Goal: Information Seeking & Learning: Learn about a topic

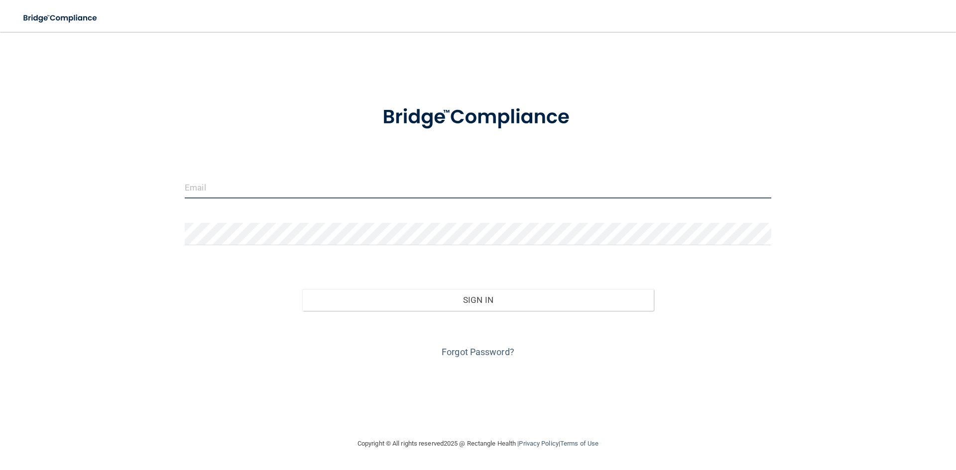
click at [217, 182] on input "email" at bounding box center [478, 187] width 586 height 22
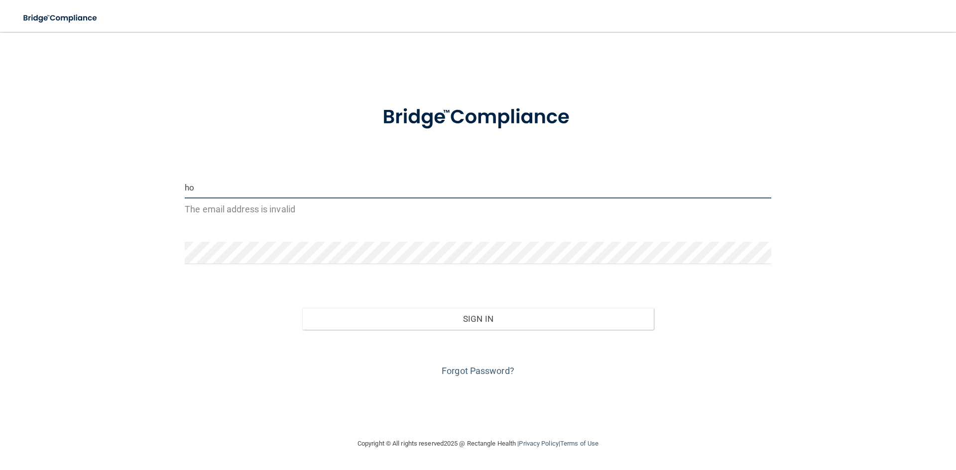
type input "h"
click at [195, 181] on input "email" at bounding box center [478, 187] width 586 height 22
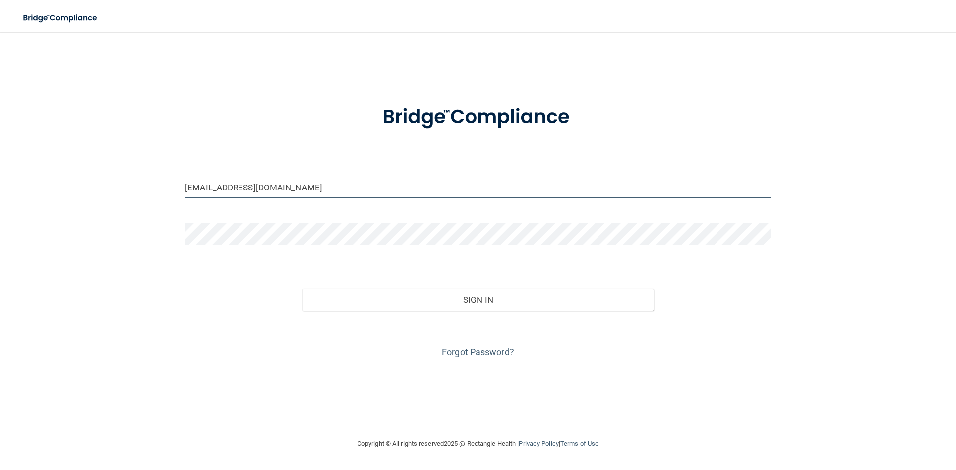
type input "[EMAIL_ADDRESS][DOMAIN_NAME]"
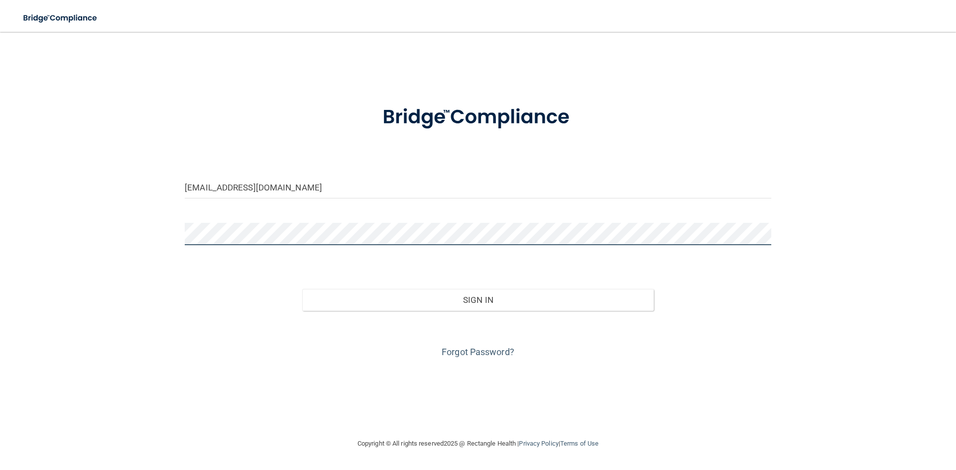
click at [302, 289] on button "Sign In" at bounding box center [478, 300] width 352 height 22
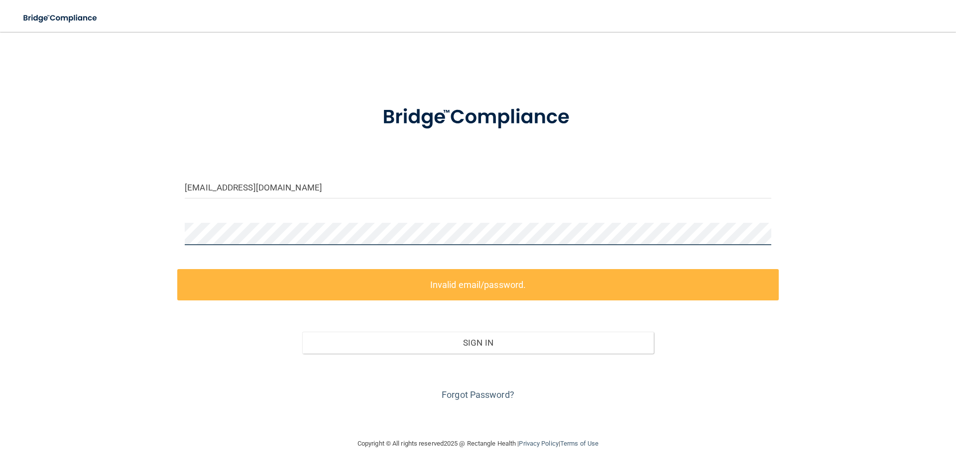
click at [156, 231] on div "hollyam22@gmail.com Invalid email/password. You don't have permission to access…" at bounding box center [478, 235] width 916 height 386
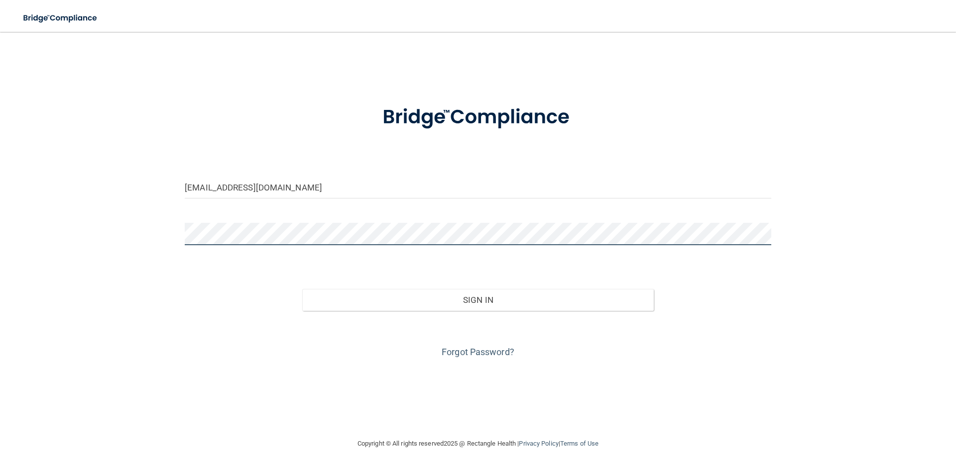
click at [302, 289] on button "Sign In" at bounding box center [478, 300] width 352 height 22
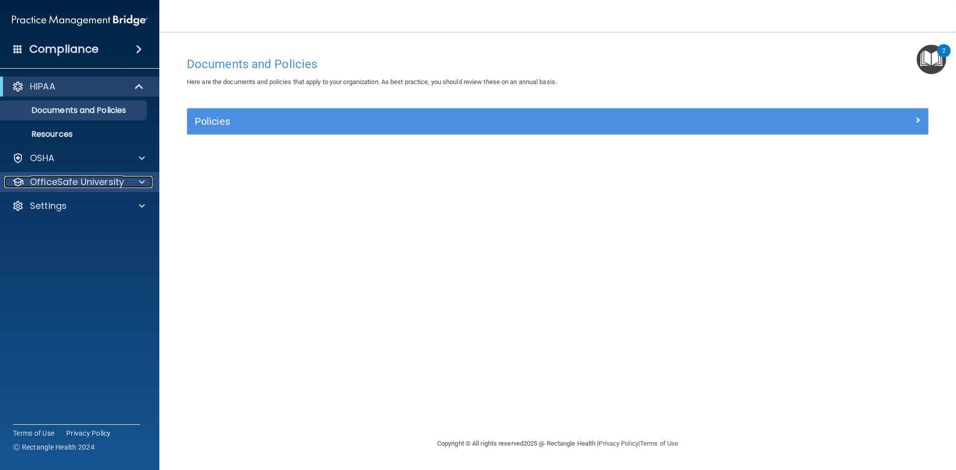
click at [143, 180] on span at bounding box center [142, 182] width 6 height 12
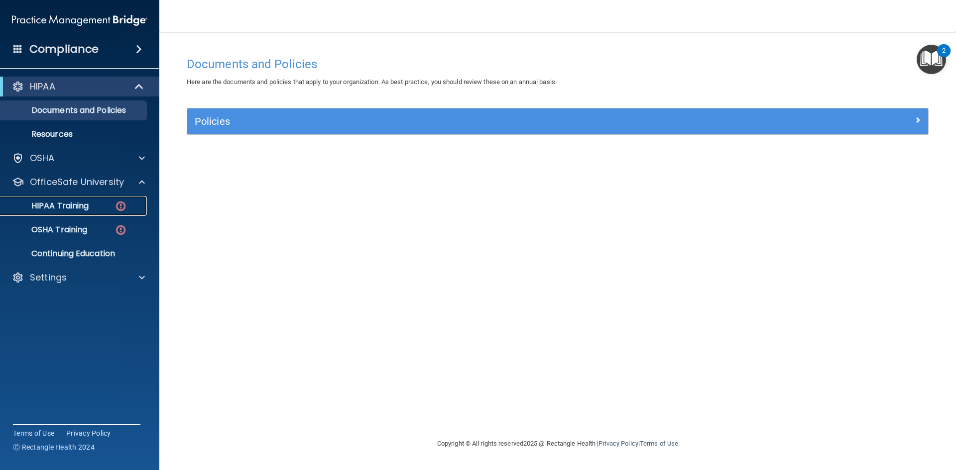
click at [101, 206] on div "HIPAA Training" at bounding box center [74, 206] width 136 height 10
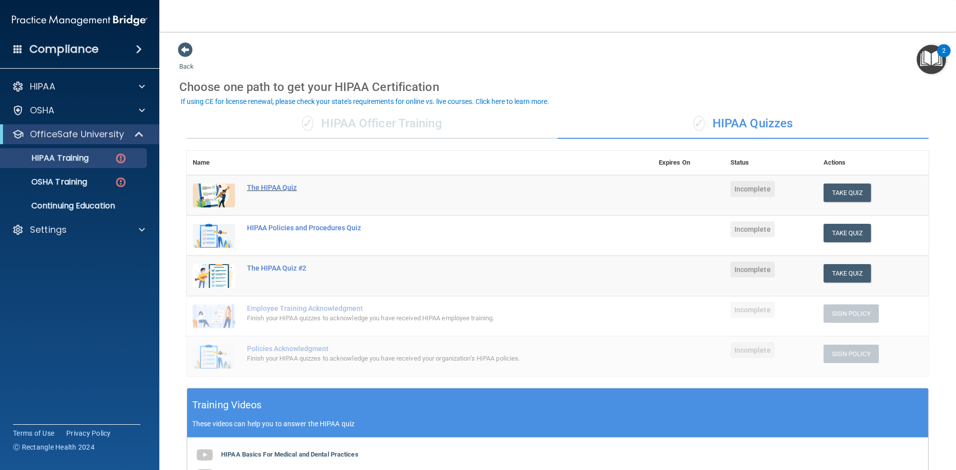
click at [279, 187] on div "The HIPAA Quiz" at bounding box center [425, 188] width 356 height 8
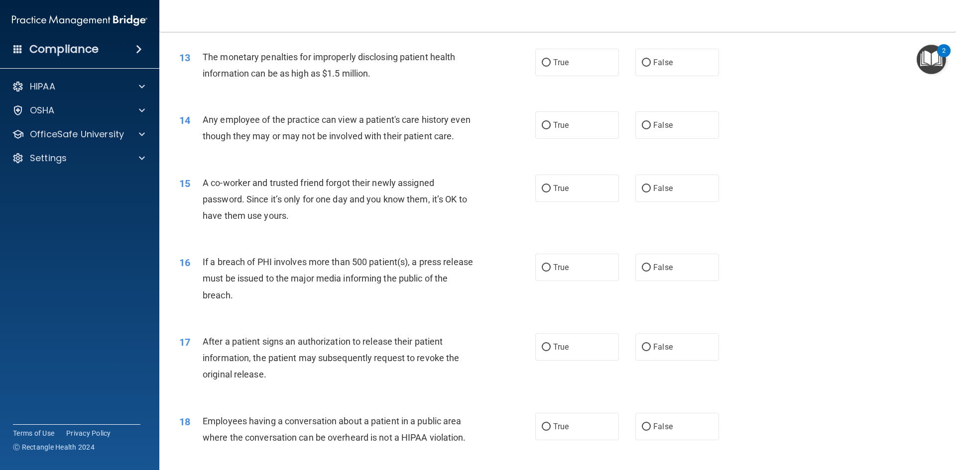
scroll to position [896, 0]
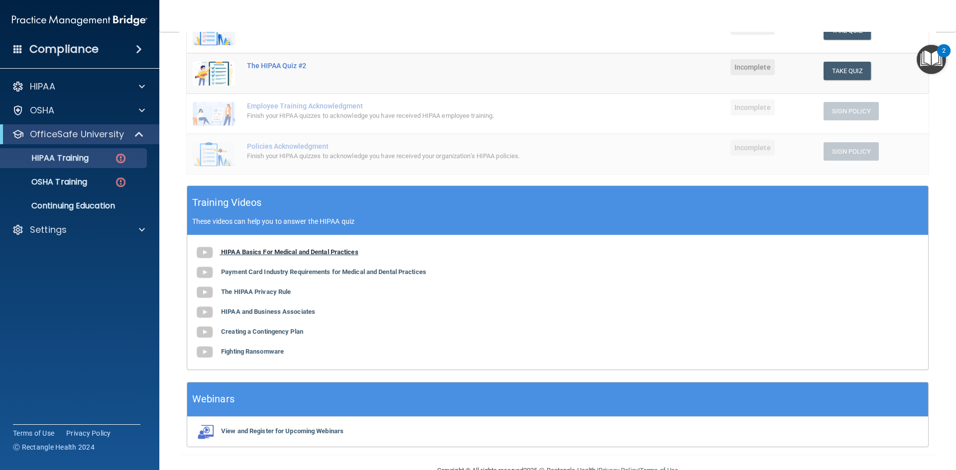
scroll to position [227, 0]
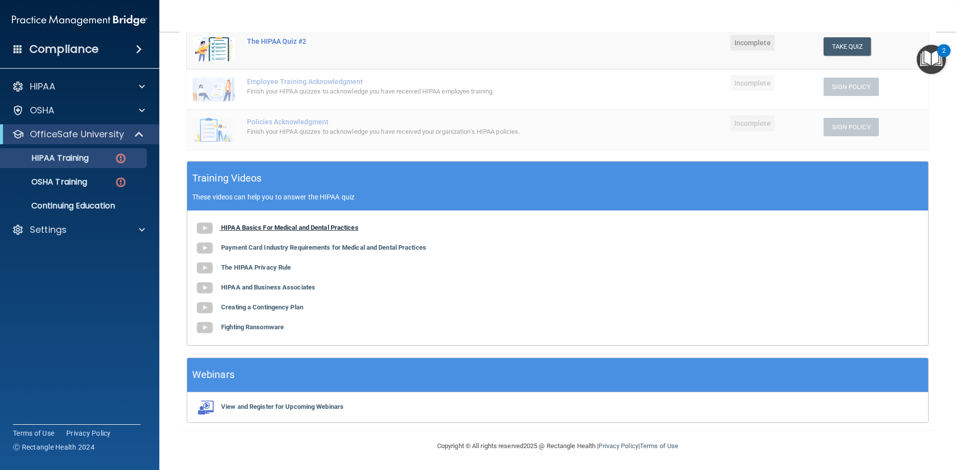
click at [250, 226] on b "HIPAA Basics For Medical and Dental Practices" at bounding box center [289, 227] width 137 height 7
click at [211, 250] on img at bounding box center [205, 248] width 20 height 20
click at [257, 265] on b "The HIPAA Privacy Rule" at bounding box center [256, 267] width 70 height 7
click at [244, 285] on b "HIPAA and Business Associates" at bounding box center [268, 287] width 94 height 7
click at [245, 306] on b "Creating a Contingency Plan" at bounding box center [262, 307] width 82 height 7
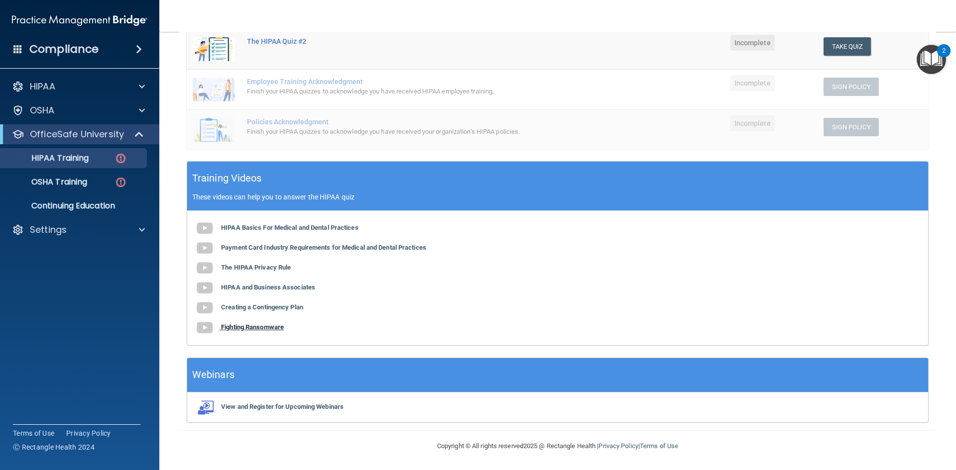
click at [245, 326] on b "Fighting Ransomware" at bounding box center [252, 326] width 63 height 7
click at [69, 180] on p "OSHA Training" at bounding box center [46, 182] width 81 height 10
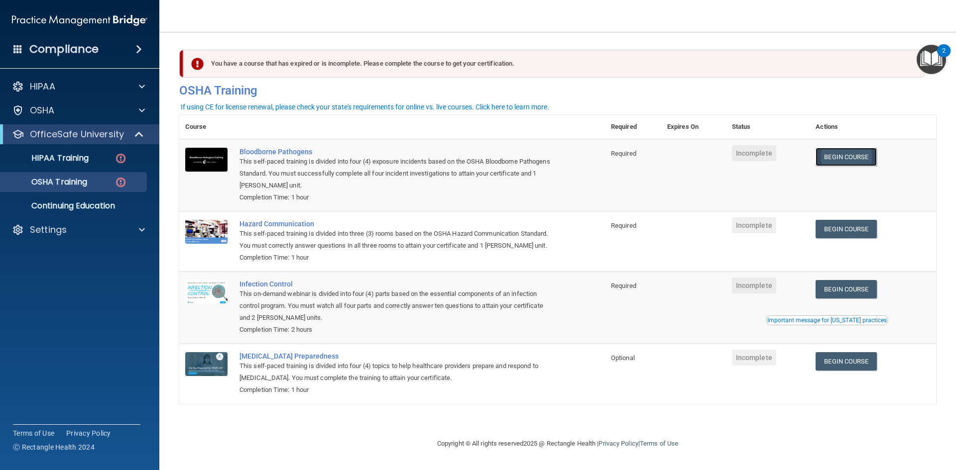
click at [844, 155] on link "Begin Course" at bounding box center [845, 157] width 61 height 18
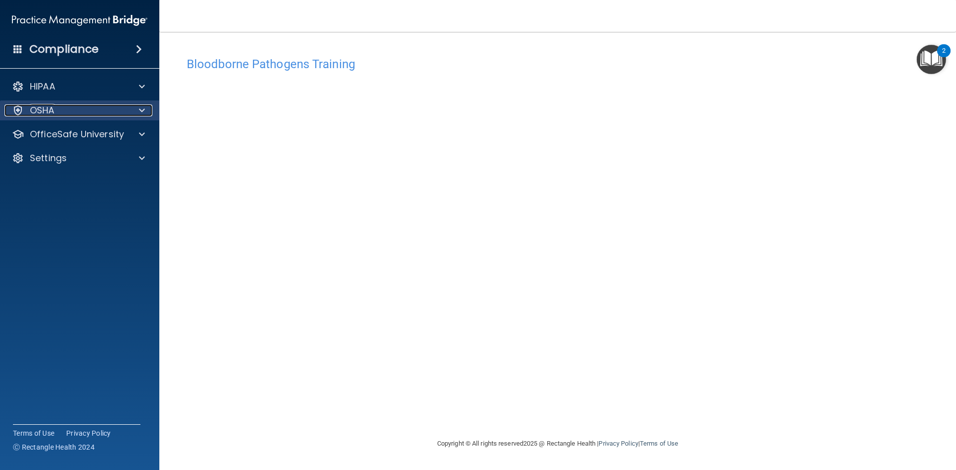
click at [58, 107] on div "OSHA" at bounding box center [65, 111] width 123 height 12
click at [54, 110] on p "OSHA" at bounding box center [42, 111] width 25 height 12
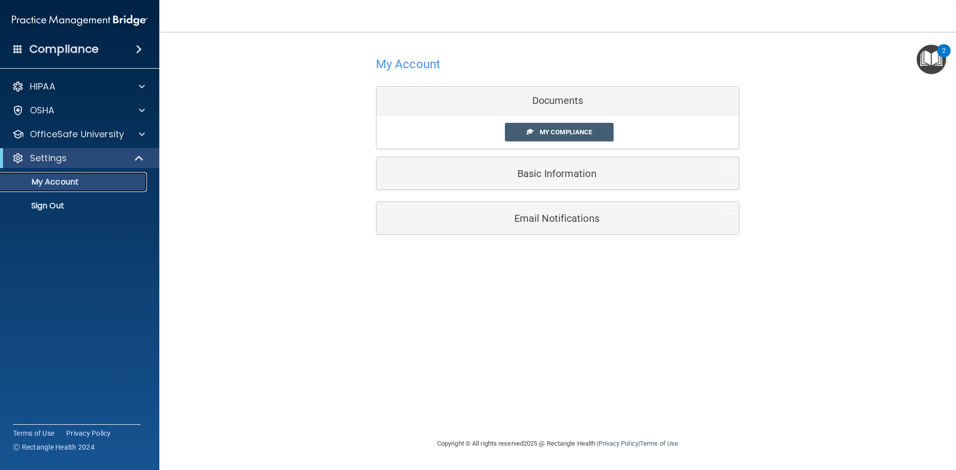
click at [50, 180] on p "My Account" at bounding box center [74, 182] width 136 height 10
click at [53, 158] on p "Settings" at bounding box center [48, 158] width 37 height 12
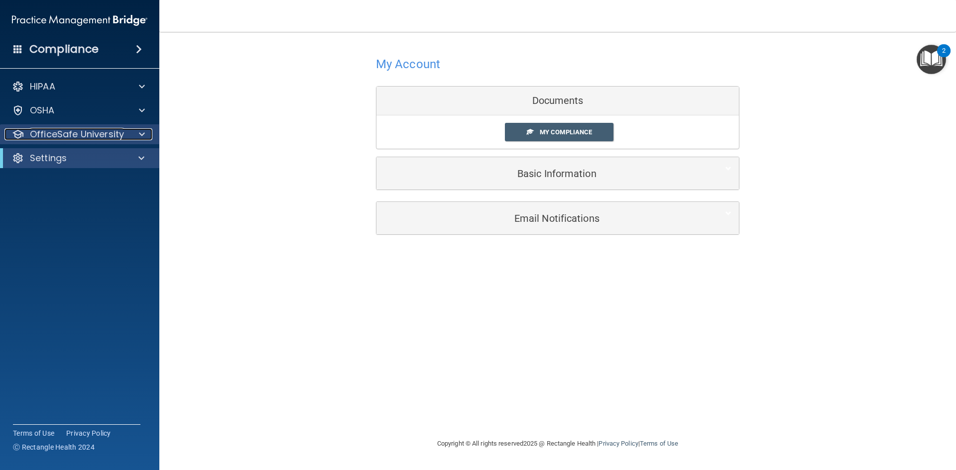
click at [59, 134] on p "OfficeSafe University" at bounding box center [77, 134] width 94 height 12
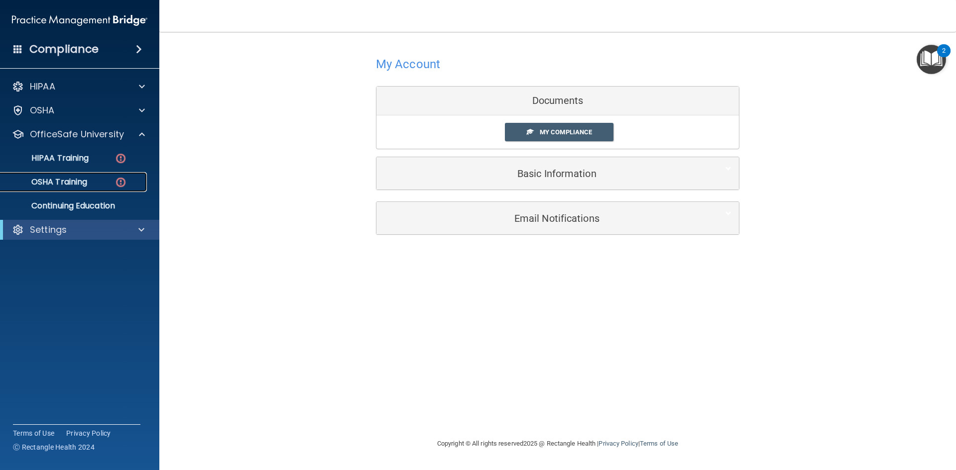
click at [69, 179] on p "OSHA Training" at bounding box center [46, 182] width 81 height 10
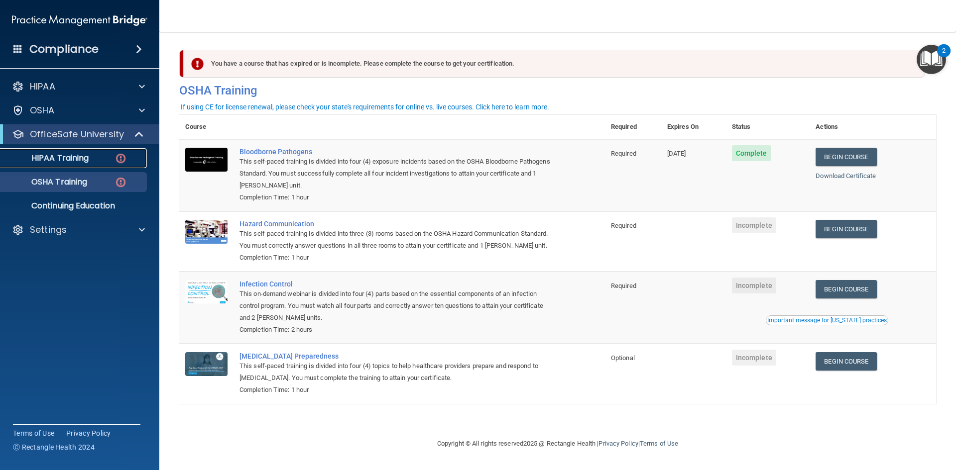
click at [98, 160] on div "HIPAA Training" at bounding box center [74, 158] width 136 height 10
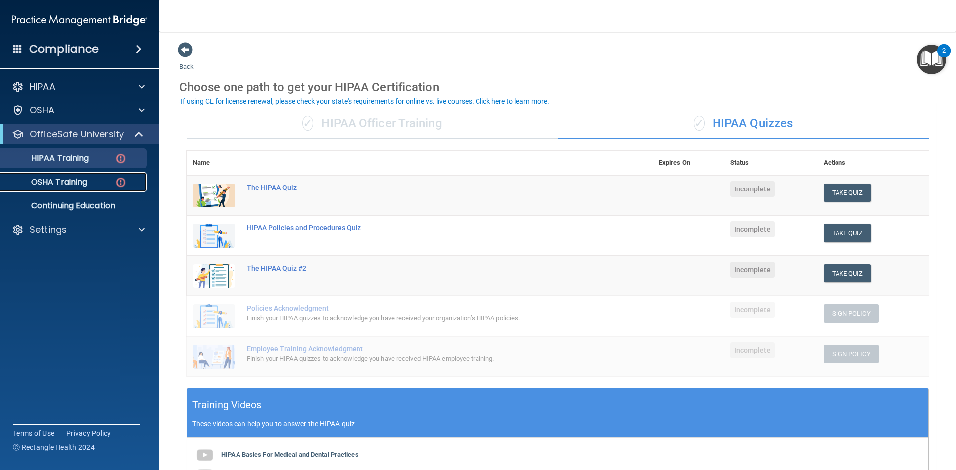
click at [76, 183] on p "OSHA Training" at bounding box center [46, 182] width 81 height 10
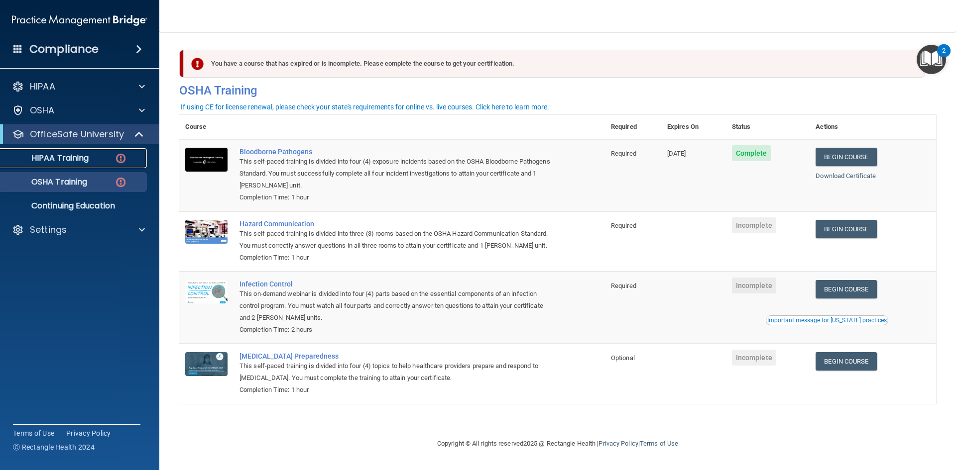
click at [73, 160] on p "HIPAA Training" at bounding box center [47, 158] width 82 height 10
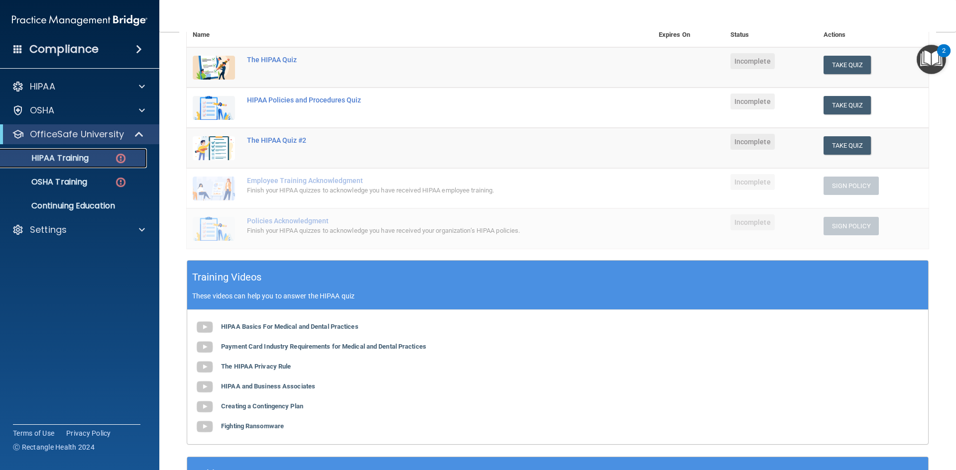
scroll to position [127, 0]
click at [78, 181] on p "OSHA Training" at bounding box center [46, 182] width 81 height 10
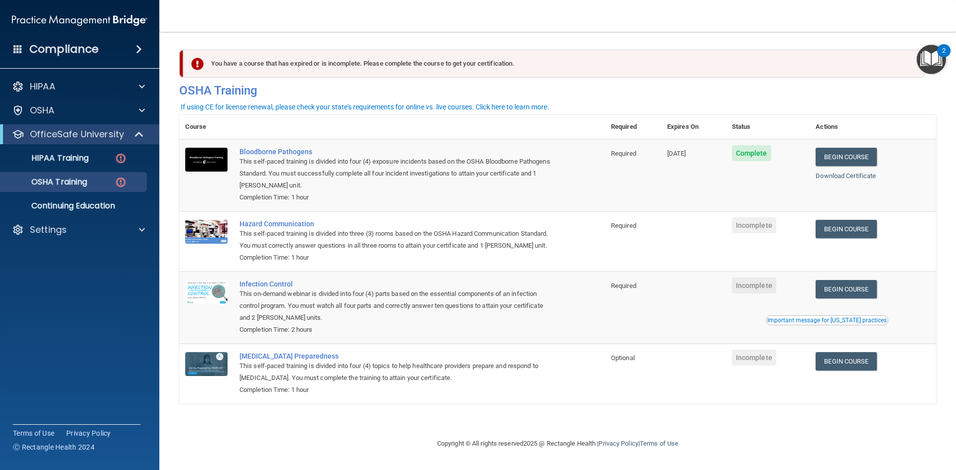
drag, startPoint x: 852, startPoint y: 72, endPoint x: 789, endPoint y: 3, distance: 93.0
click at [789, 3] on nav "Toggle navigation Holly Monteforte hollyam22@gmail.com Manage My Enterprise Oce…" at bounding box center [557, 16] width 796 height 32
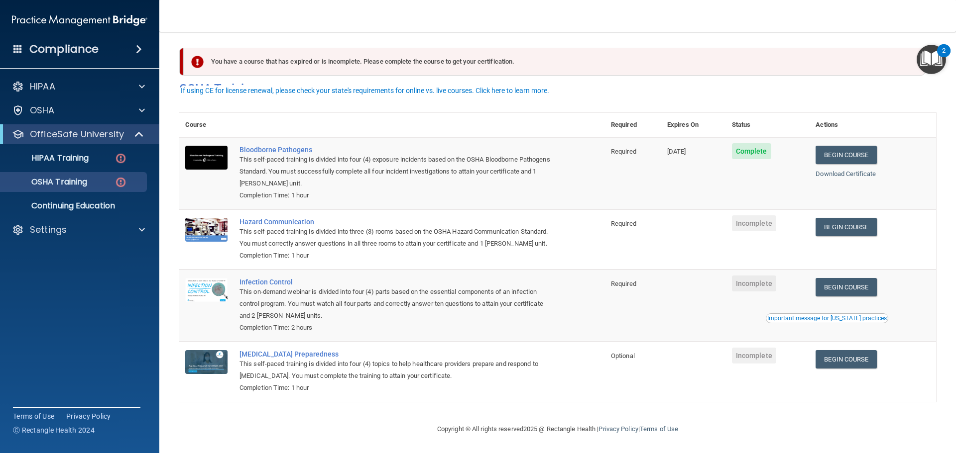
scroll to position [16, 0]
click at [832, 218] on link "Begin Course" at bounding box center [845, 227] width 61 height 18
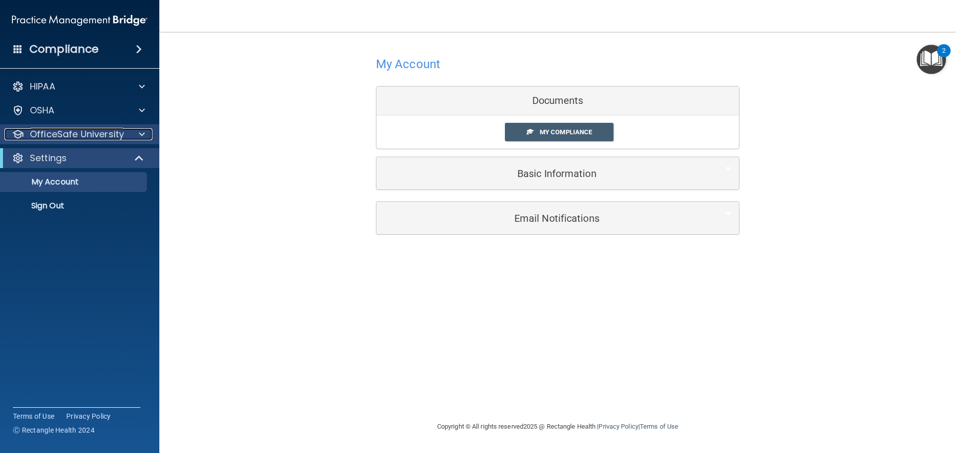
click at [111, 135] on p "OfficeSafe University" at bounding box center [77, 134] width 94 height 12
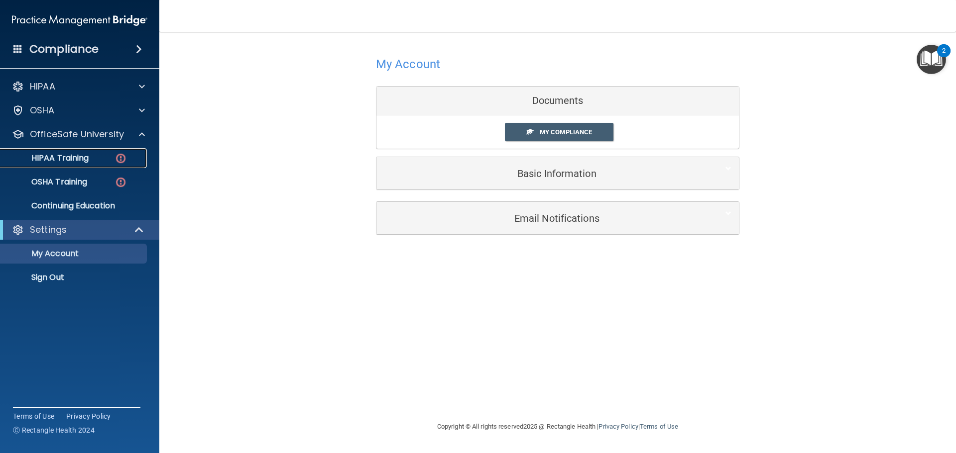
click at [86, 165] on link "HIPAA Training" at bounding box center [68, 158] width 157 height 20
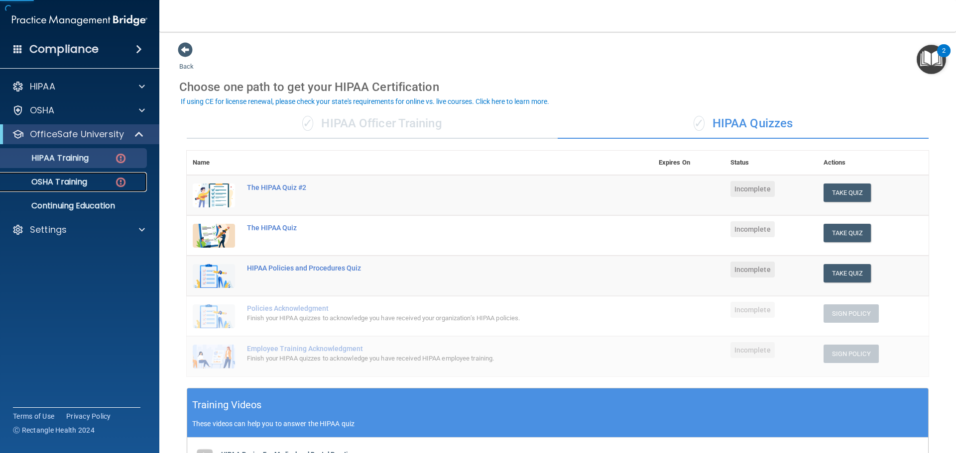
click at [95, 182] on div "OSHA Training" at bounding box center [74, 182] width 136 height 10
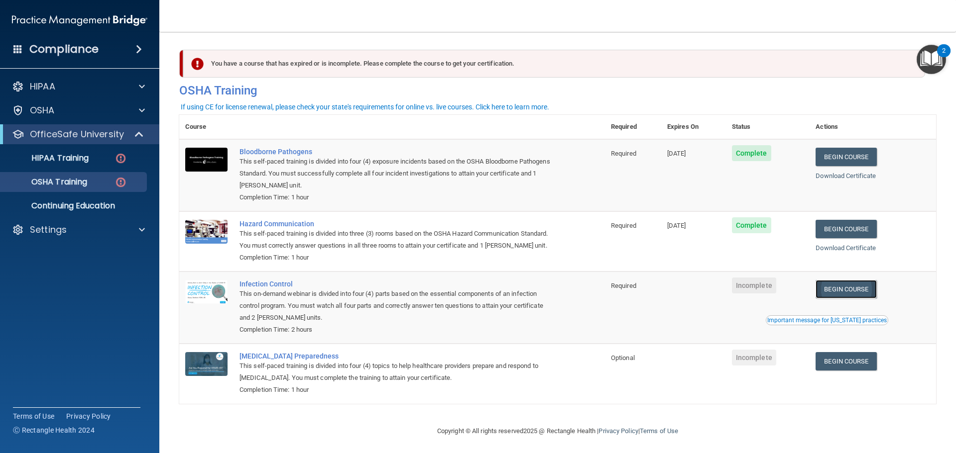
click at [854, 299] on link "Begin Course" at bounding box center [845, 289] width 61 height 18
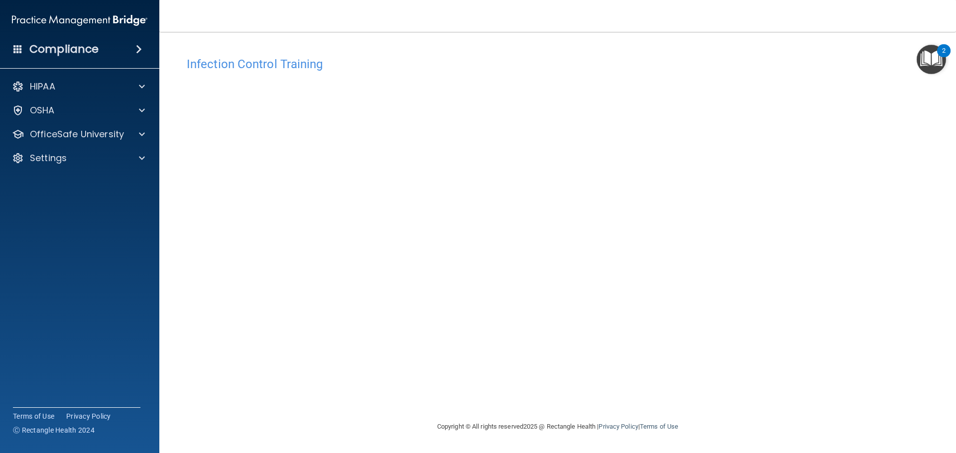
click at [760, 395] on div "Infection Control Training This course doesn’t expire until . Are you sure you …" at bounding box center [557, 236] width 756 height 369
